Goal: Task Accomplishment & Management: Use online tool/utility

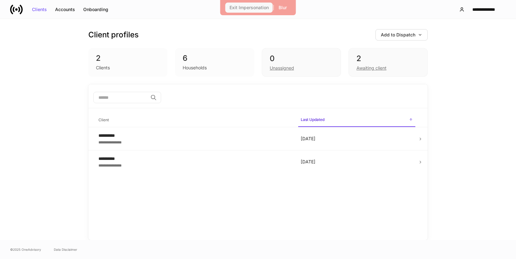
click at [240, 8] on div "Exit Impersonation" at bounding box center [248, 7] width 39 height 4
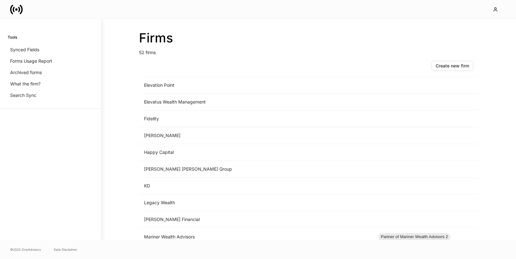
scroll to position [491, 0]
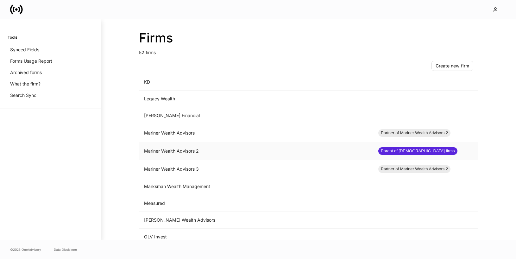
click at [206, 151] on td "Mariner Wealth Advisors 2" at bounding box center [256, 151] width 234 height 18
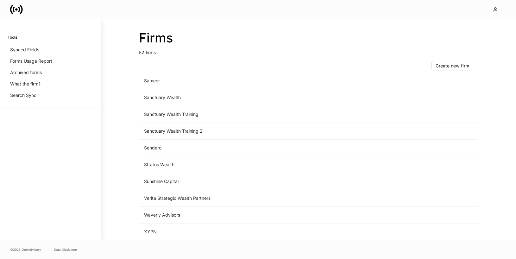
scroll to position [663, 0]
click at [221, 195] on td "Sanctuary Wealth Training 2" at bounding box center [256, 198] width 234 height 17
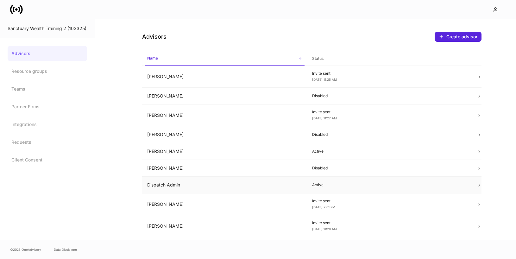
click at [239, 186] on td "Dispatch Admin" at bounding box center [224, 185] width 165 height 17
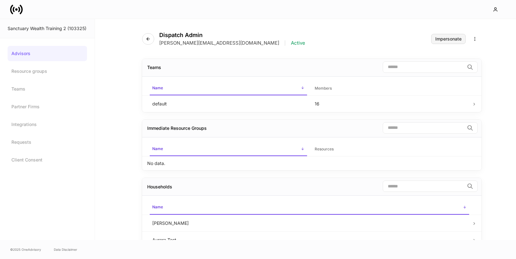
click at [451, 40] on div "Impersonate" at bounding box center [448, 39] width 26 height 4
